Goal: Obtain resource: Download file/media

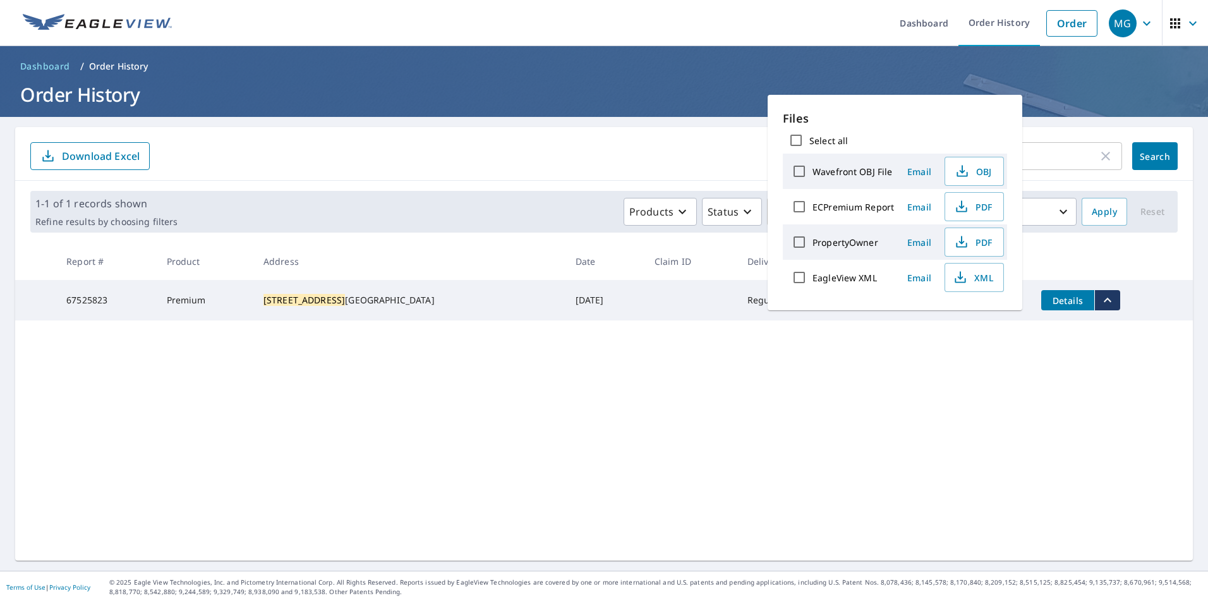
click at [1051, 118] on main "[STREET_ADDRESS] ​ Search Download Excel 1-1 of 1 records shown Refine results …" at bounding box center [604, 344] width 1208 height 454
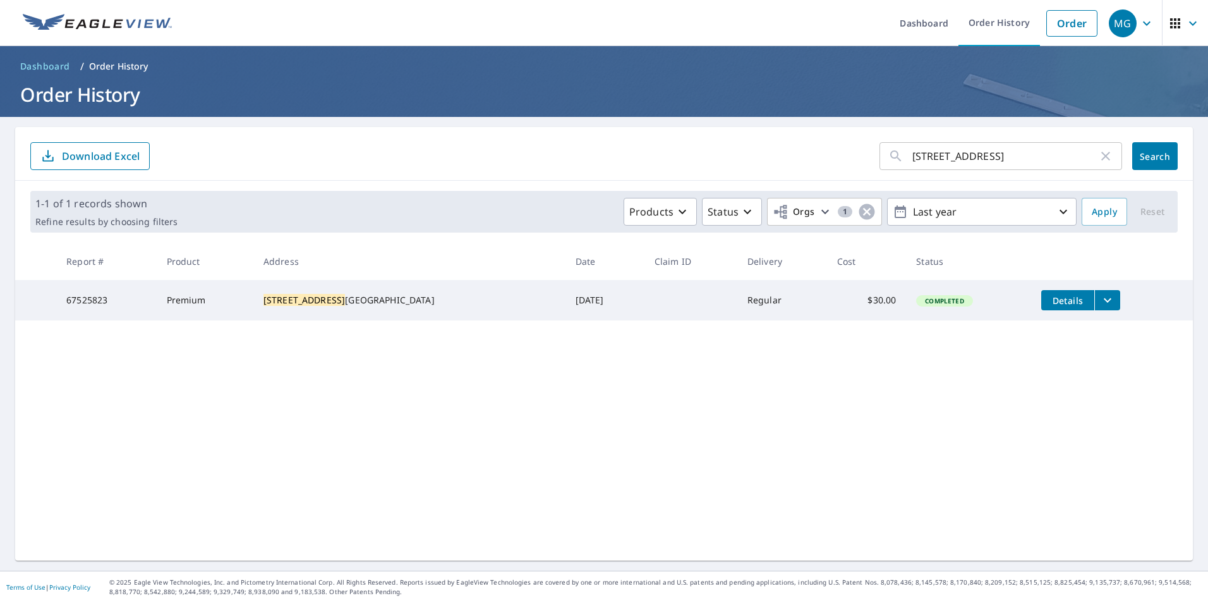
click at [1098, 155] on icon "button" at bounding box center [1105, 155] width 15 height 15
click at [1034, 156] on input "text" at bounding box center [1017, 155] width 210 height 35
paste input "[STREET_ADDRESS]"
type input "[STREET_ADDRESS]"
click at [1132, 153] on button "Search" at bounding box center [1154, 156] width 45 height 28
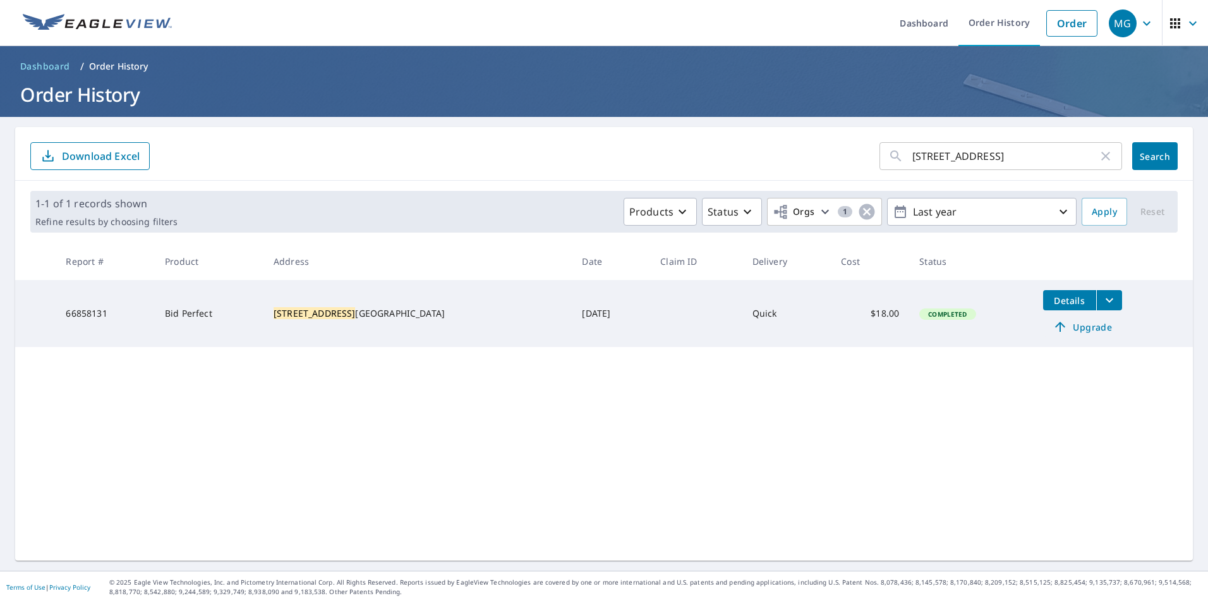
click at [1081, 327] on span "Upgrade" at bounding box center [1083, 326] width 64 height 15
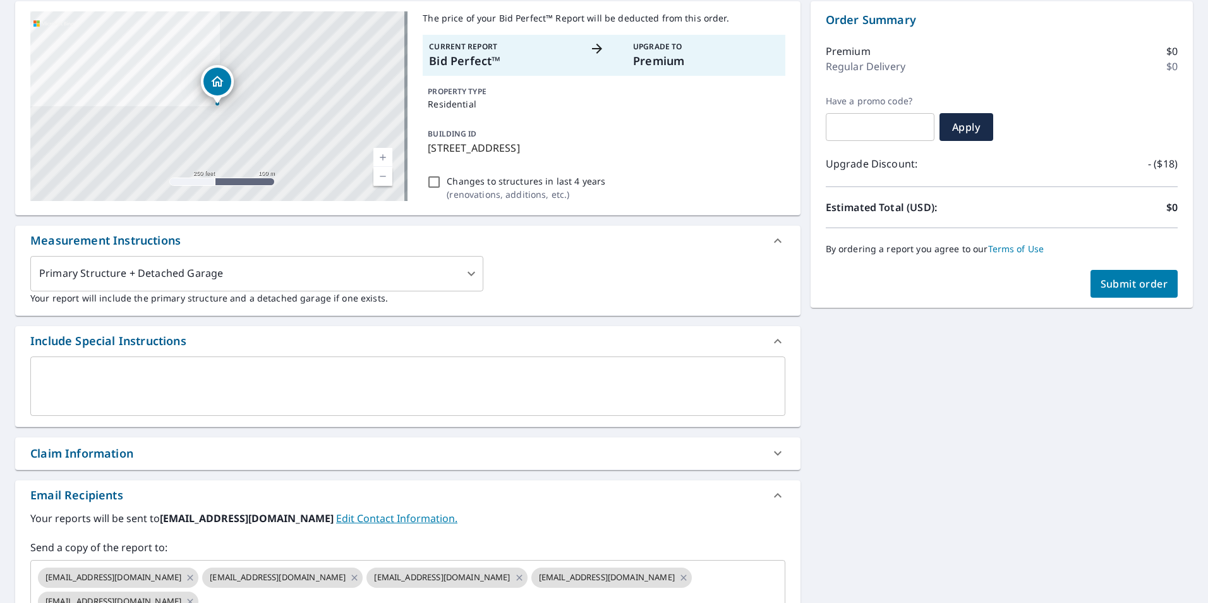
scroll to position [126, 0]
click at [1120, 284] on span "Submit order" at bounding box center [1135, 283] width 68 height 14
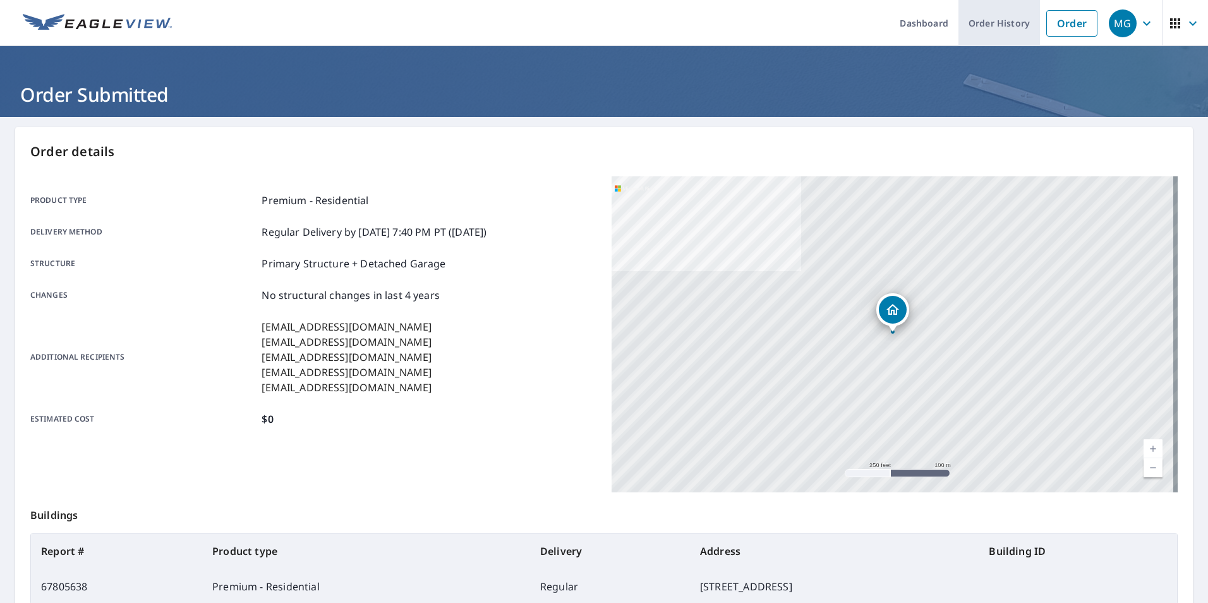
click at [990, 20] on link "Order History" at bounding box center [1000, 23] width 82 height 46
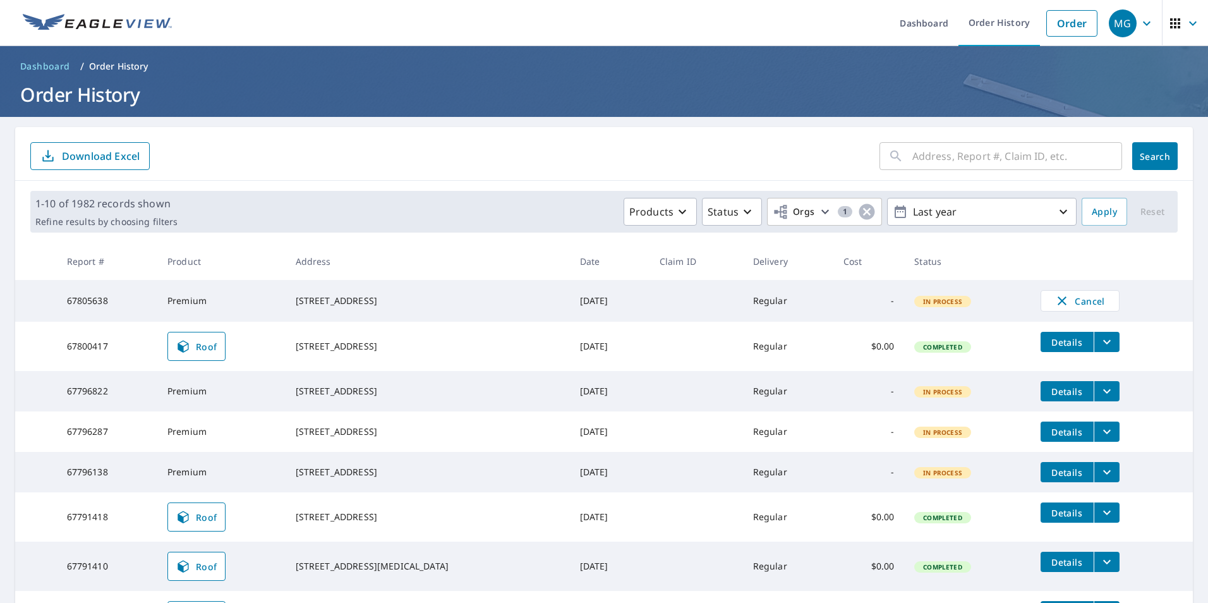
click at [956, 150] on input "text" at bounding box center [1017, 155] width 210 height 35
paste input "[STREET_ADDRESS]"
drag, startPoint x: 1005, startPoint y: 155, endPoint x: 973, endPoint y: 154, distance: 31.6
click at [973, 154] on input "[STREET_ADDRESS]" at bounding box center [1005, 155] width 186 height 35
type input "[STREET_ADDRESS]"
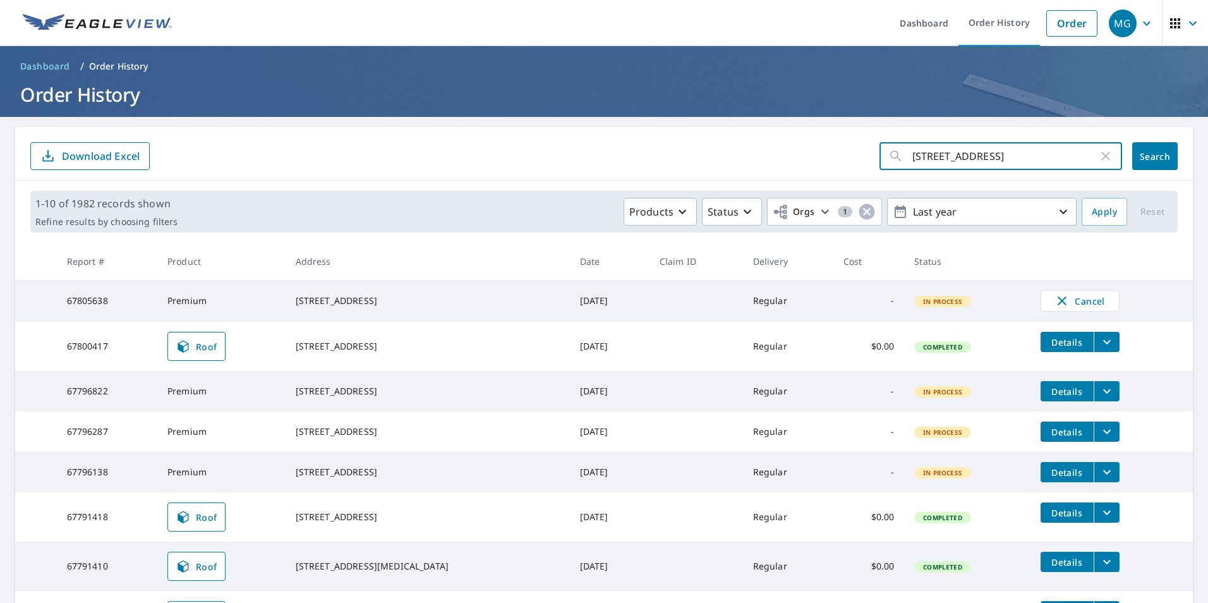
click at [1146, 161] on span "Search" at bounding box center [1154, 156] width 25 height 12
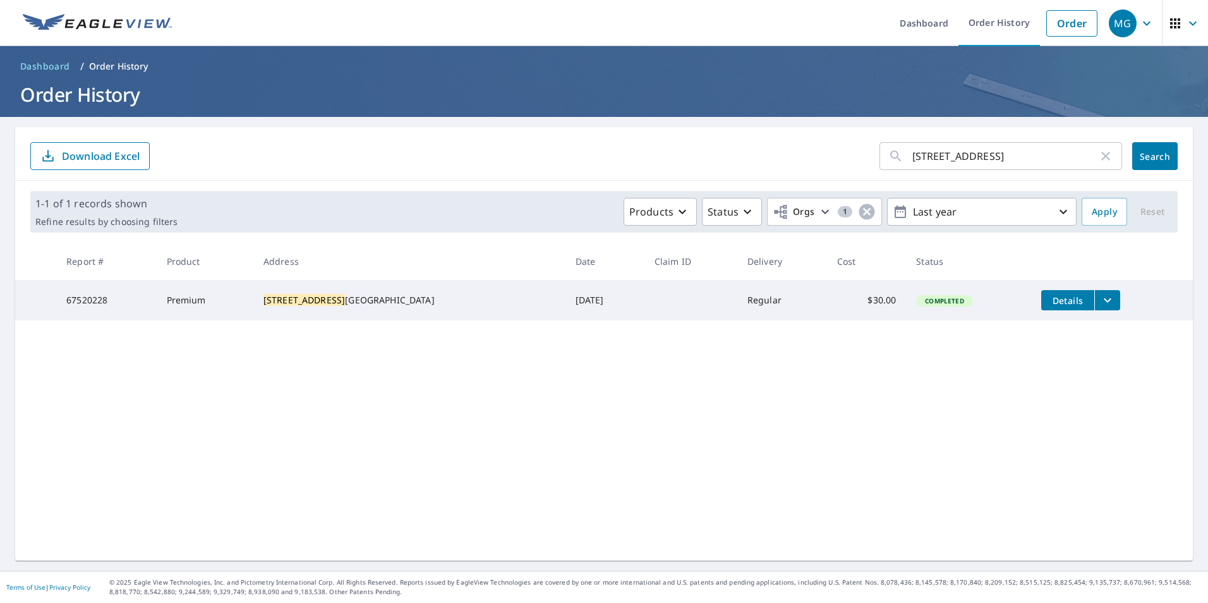
click at [1094, 291] on button "filesDropdownBtn-67520228" at bounding box center [1107, 300] width 26 height 20
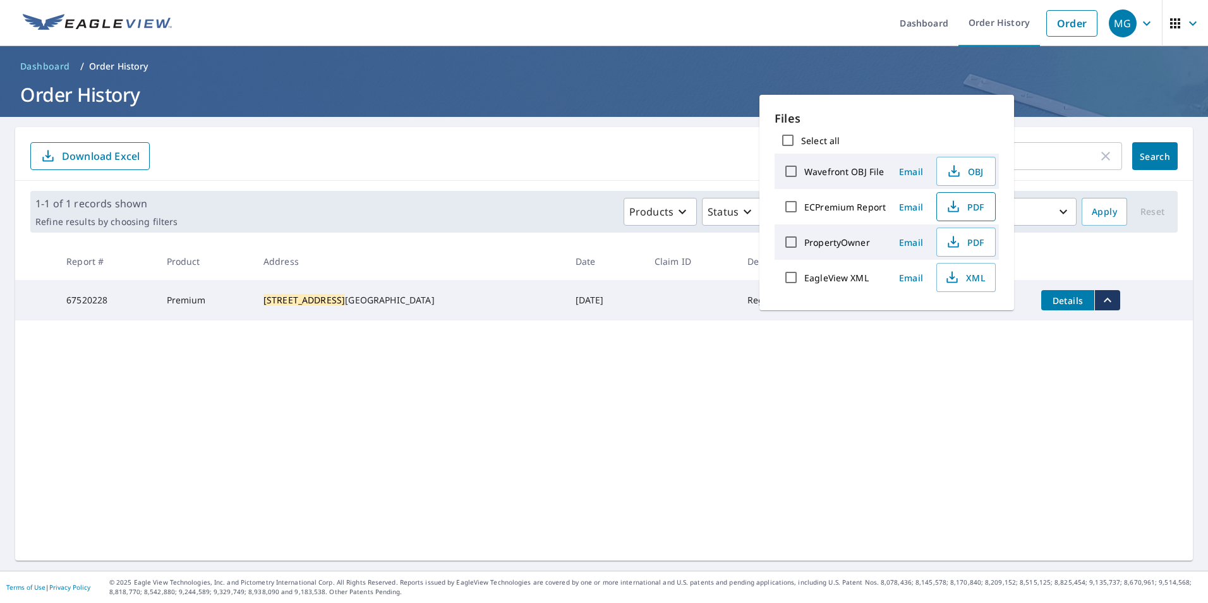
click at [964, 217] on button "PDF" at bounding box center [965, 206] width 59 height 29
click at [1042, 110] on header "Dashboard / Order History Order History" at bounding box center [604, 81] width 1208 height 71
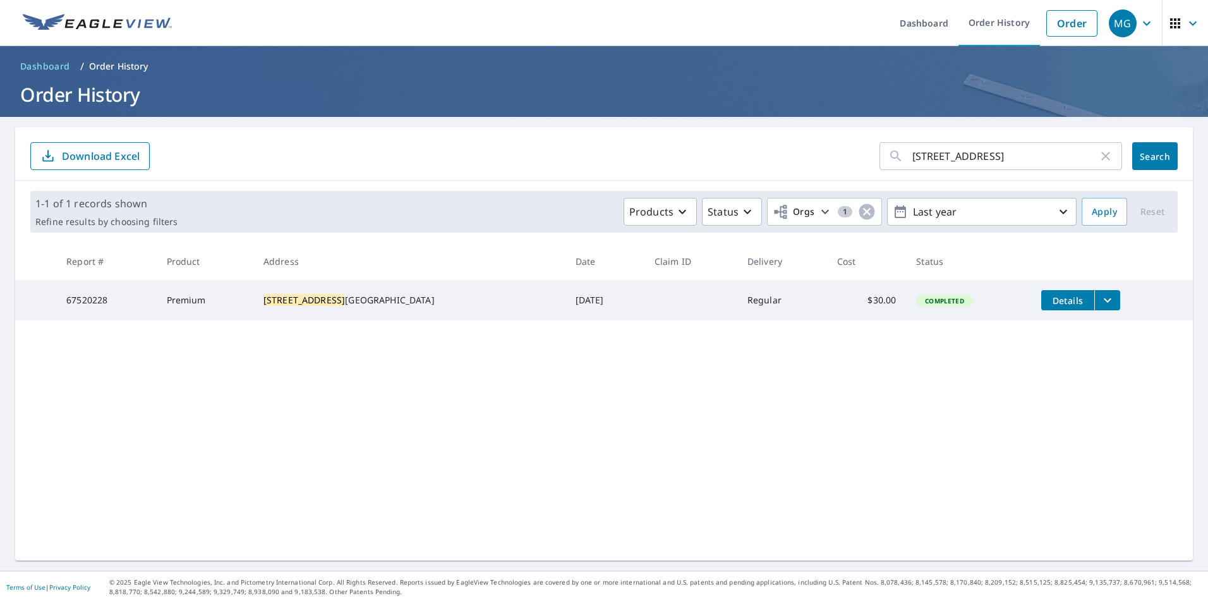
click at [1055, 150] on input "[STREET_ADDRESS]" at bounding box center [1005, 155] width 186 height 35
click at [1102, 159] on icon "button" at bounding box center [1105, 155] width 15 height 15
click at [945, 162] on input "text" at bounding box center [1017, 155] width 210 height 35
paste input "[STREET_ADDRESS]"
type input "[STREET_ADDRESS]"
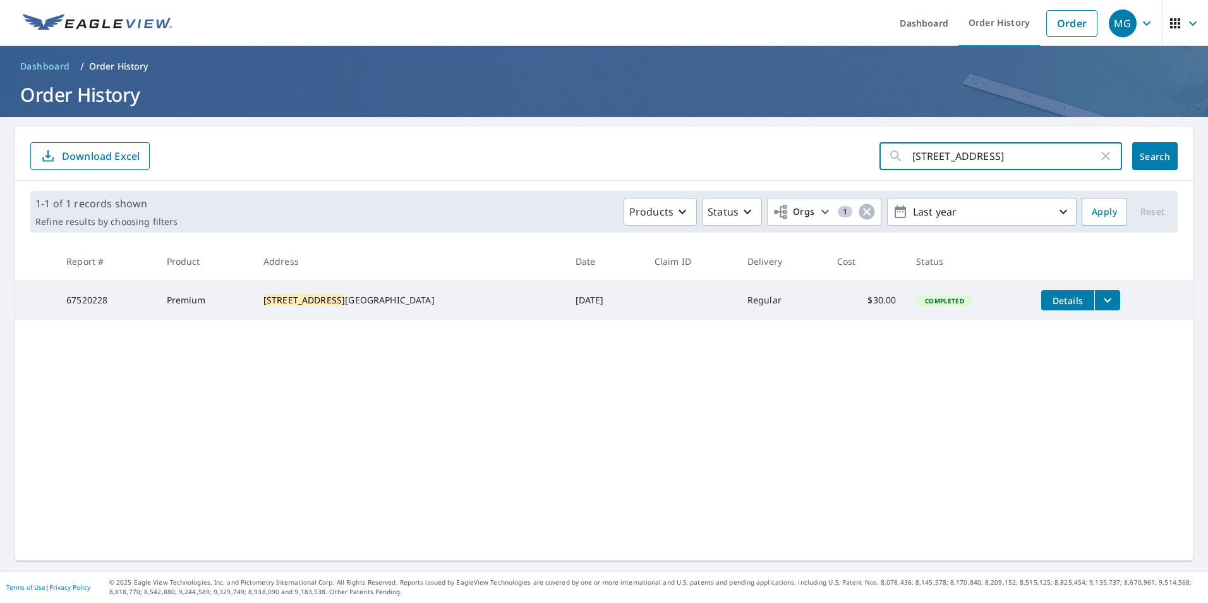
click button "Search" at bounding box center [1154, 156] width 45 height 28
click at [1104, 300] on icon "filesDropdownBtn-67525825" at bounding box center [1108, 300] width 8 height 4
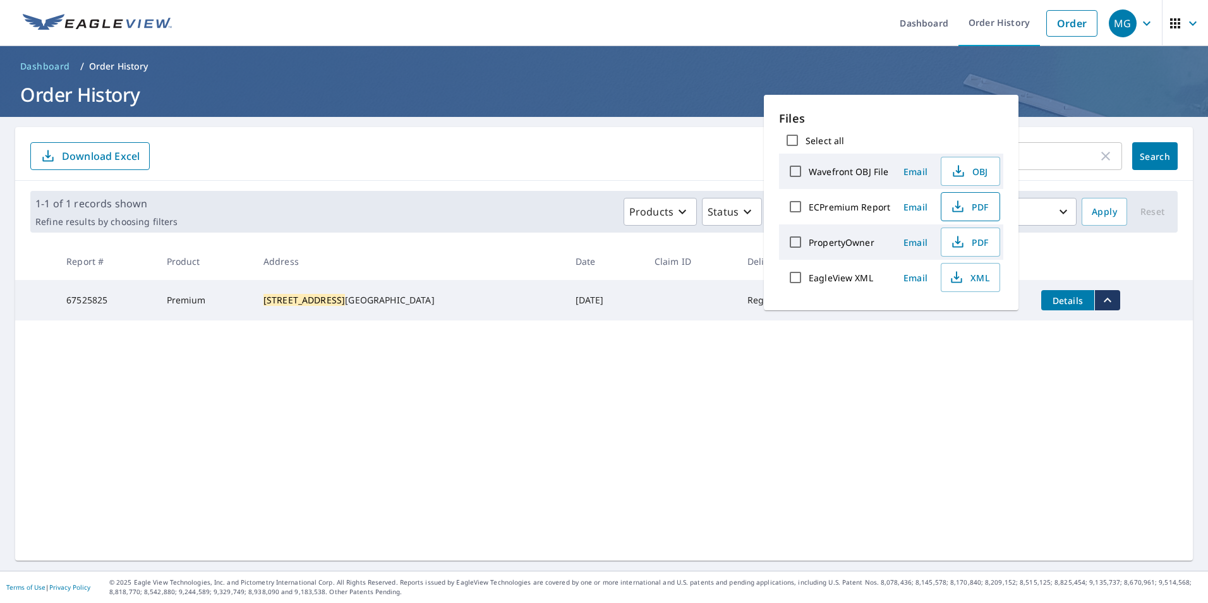
click at [974, 206] on span "PDF" at bounding box center [969, 206] width 40 height 15
click at [1070, 121] on main "[STREET_ADDRESS] ​ Search Download Excel 1-1 of 1 records shown Refine results …" at bounding box center [604, 344] width 1208 height 454
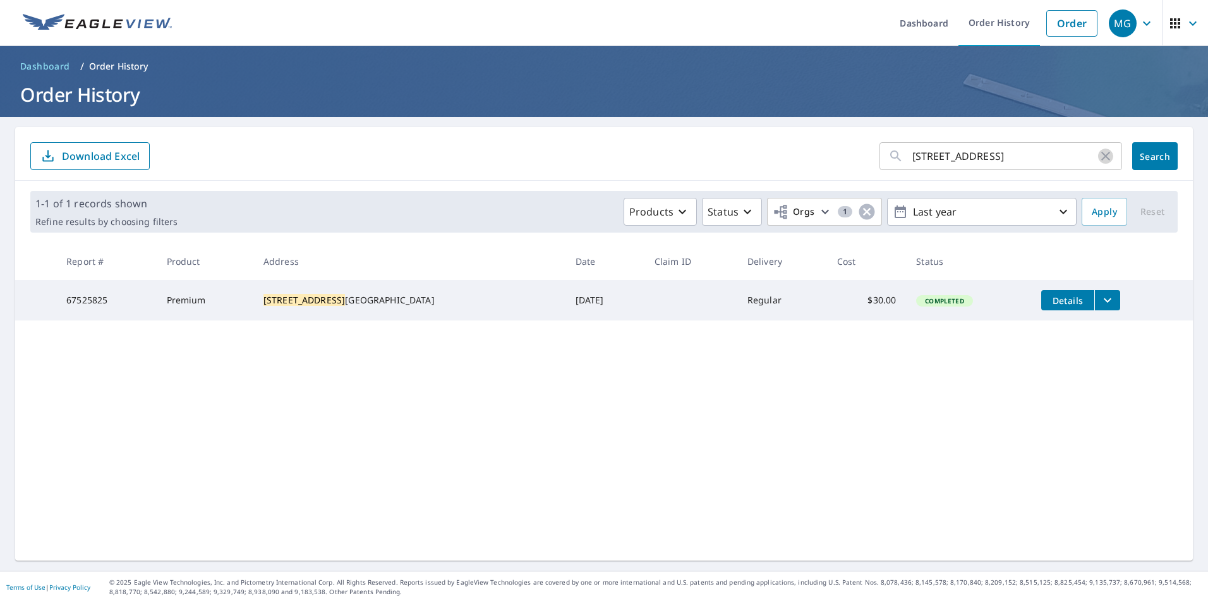
click at [1098, 156] on icon "button" at bounding box center [1105, 155] width 15 height 15
click at [1017, 155] on input "text" at bounding box center [1017, 155] width 210 height 35
paste input "[STREET_ADDRESS]"
type input "[STREET_ADDRESS]"
click button "Search" at bounding box center [1154, 156] width 45 height 28
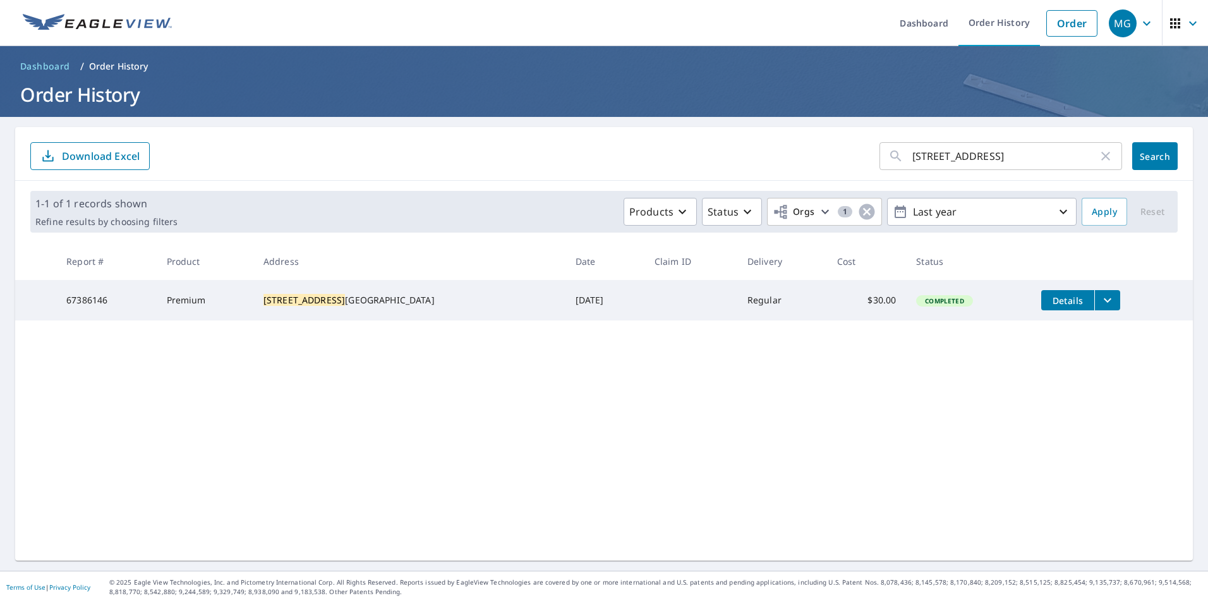
click at [1100, 294] on icon "filesDropdownBtn-67386146" at bounding box center [1107, 300] width 15 height 15
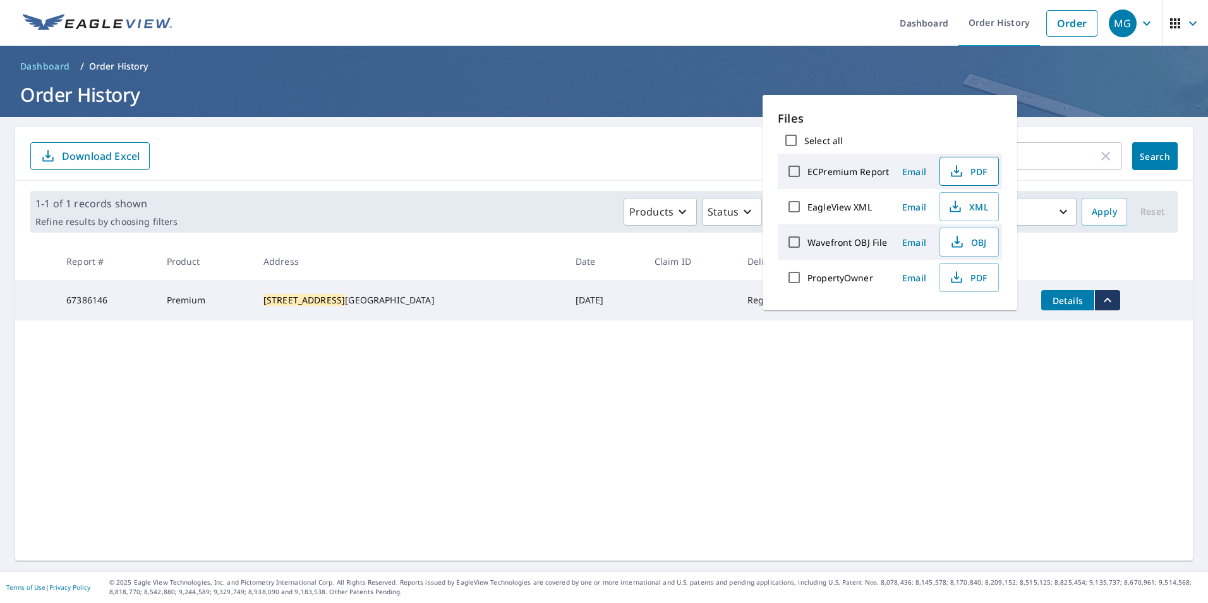
click at [959, 171] on icon "button" at bounding box center [956, 171] width 15 height 15
